Goal: Task Accomplishment & Management: Manage account settings

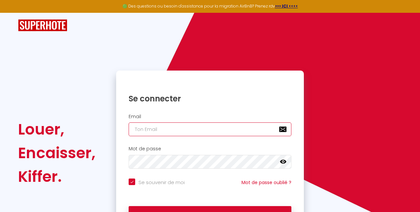
type input "[EMAIL_ADDRESS][DOMAIN_NAME]"
click at [282, 162] on icon at bounding box center [283, 161] width 7 height 7
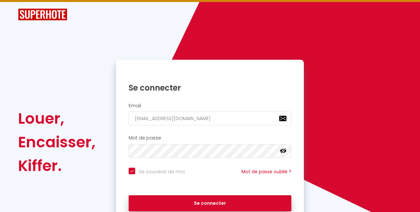
scroll to position [20, 0]
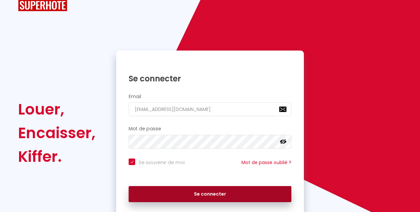
click at [214, 190] on button "Se connecter" at bounding box center [210, 194] width 163 height 16
checkbox input "true"
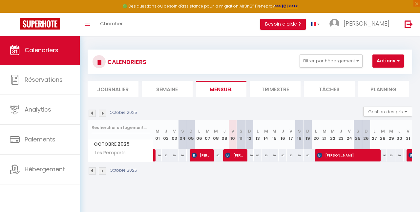
click at [103, 172] on img at bounding box center [102, 170] width 7 height 7
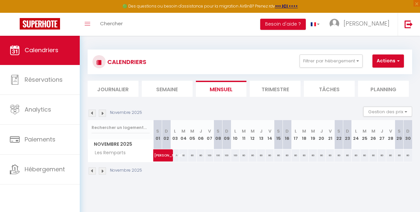
click at [103, 171] on img at bounding box center [102, 170] width 7 height 7
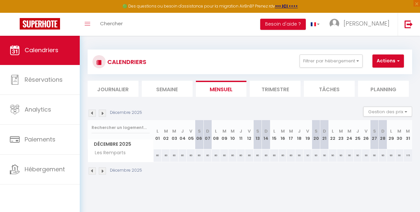
click at [92, 170] on img at bounding box center [92, 170] width 7 height 7
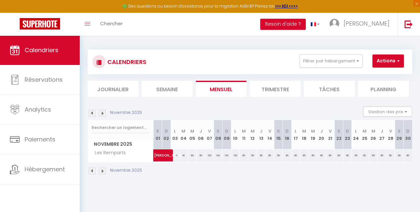
click at [91, 170] on img at bounding box center [92, 170] width 7 height 7
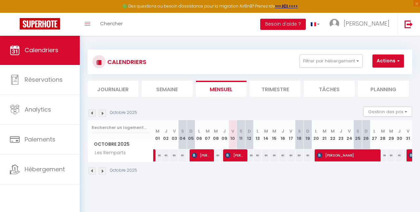
click at [102, 171] on img at bounding box center [102, 170] width 7 height 7
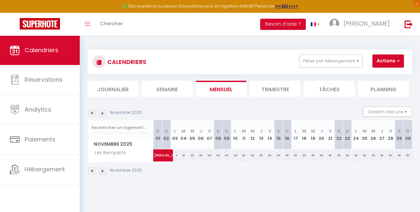
click at [91, 170] on img at bounding box center [92, 170] width 7 height 7
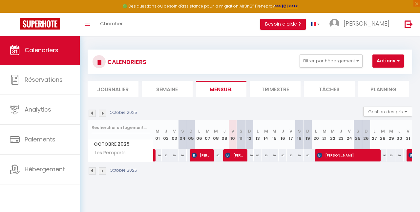
click at [238, 154] on span "[PERSON_NAME]" at bounding box center [234, 155] width 19 height 12
select select "OK"
select select "KO"
select select "0"
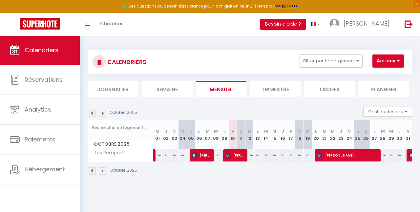
select select "1"
select select
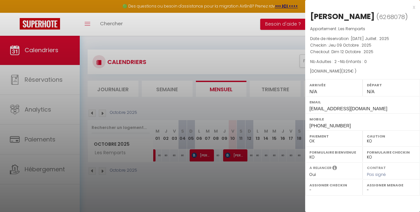
click at [204, 156] on div at bounding box center [210, 106] width 420 height 212
